Goal: Information Seeking & Learning: Learn about a topic

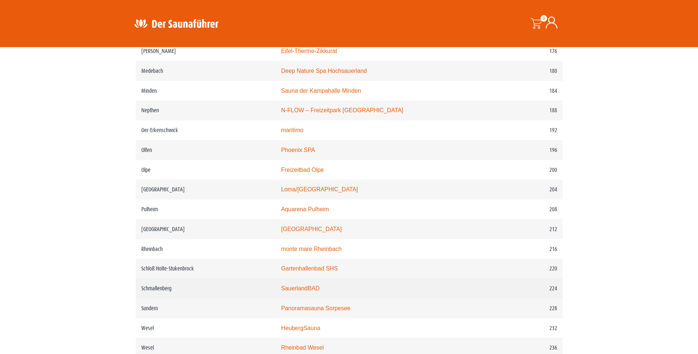
scroll to position [1177, 0]
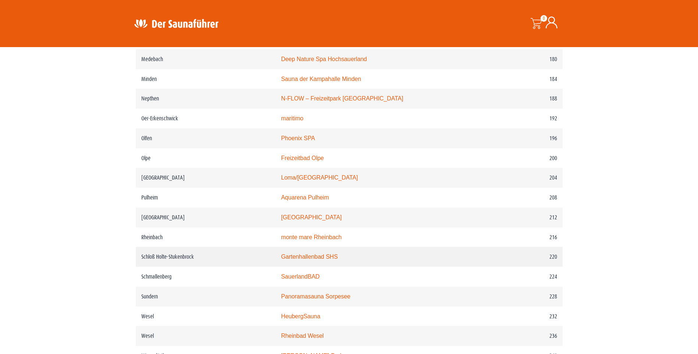
click at [319, 260] on link "Gartenhallenbad SHS" at bounding box center [309, 257] width 57 height 6
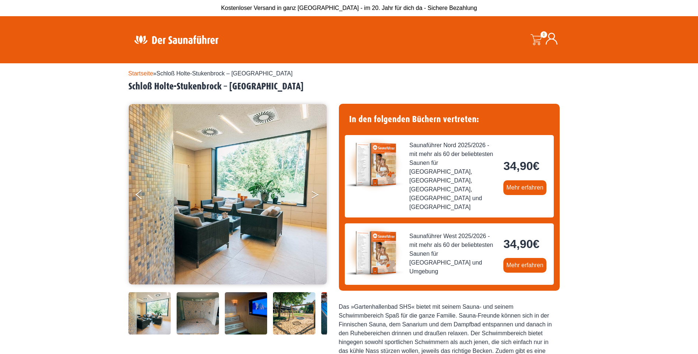
click at [315, 196] on icon "Next" at bounding box center [315, 196] width 7 height 4
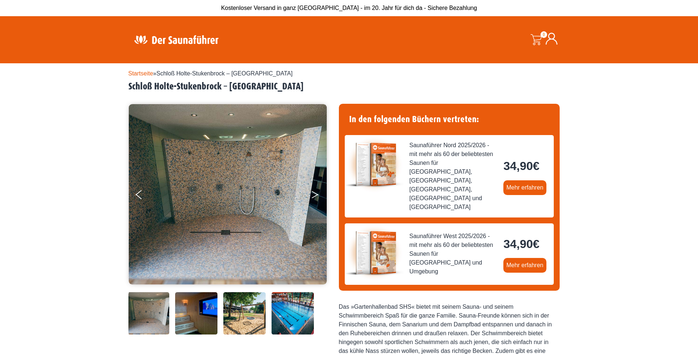
click at [315, 196] on icon "Next" at bounding box center [315, 196] width 7 height 4
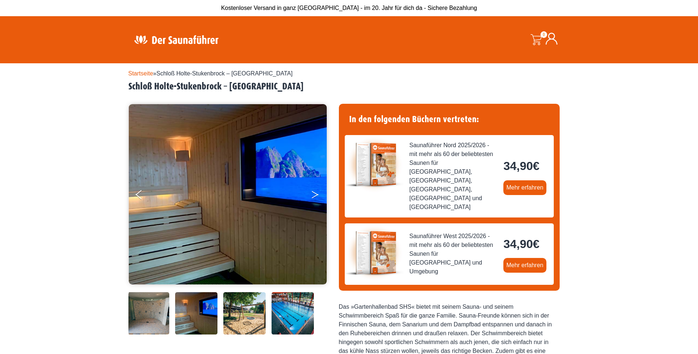
click at [315, 196] on icon "Next" at bounding box center [315, 196] width 7 height 4
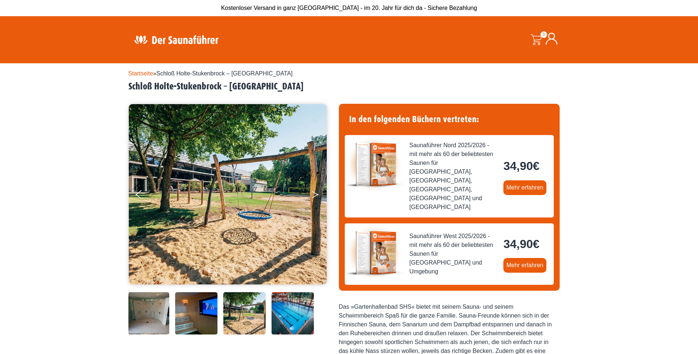
click at [315, 196] on icon "Next" at bounding box center [315, 196] width 7 height 4
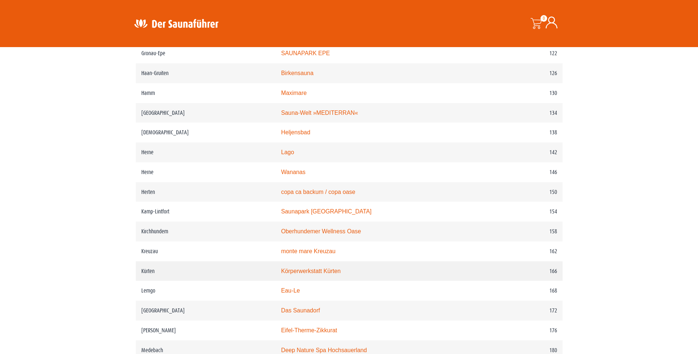
scroll to position [883, 0]
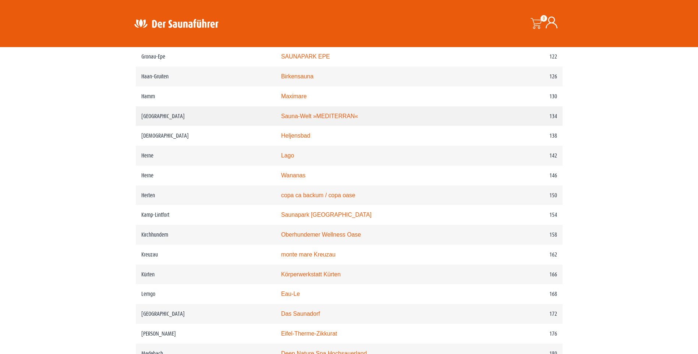
click at [324, 119] on link "Sauna-Welt »MEDITERRAN«" at bounding box center [319, 116] width 77 height 6
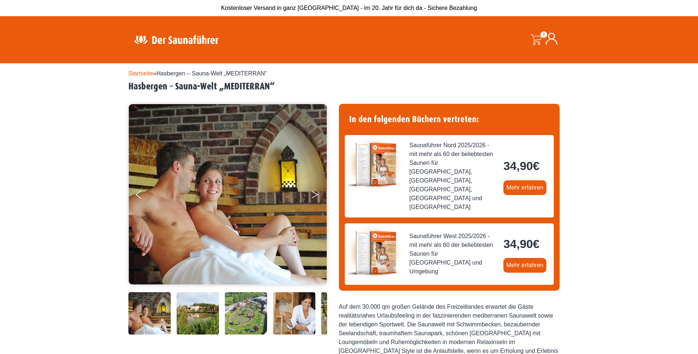
click at [313, 192] on icon "Next" at bounding box center [315, 193] width 7 height 4
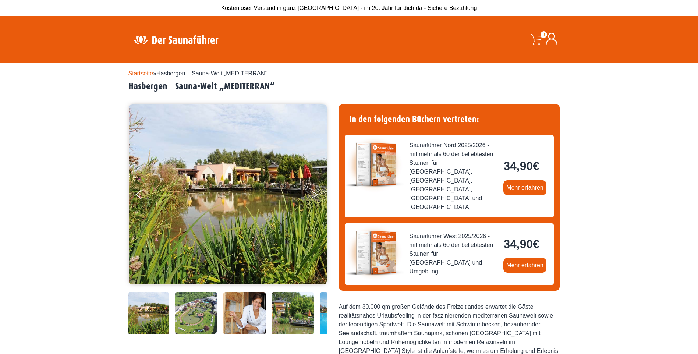
click at [315, 194] on button "Next" at bounding box center [320, 196] width 18 height 18
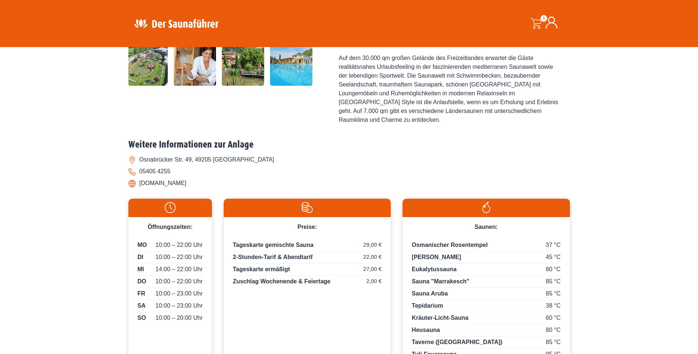
scroll to position [258, 0]
